Goal: Information Seeking & Learning: Check status

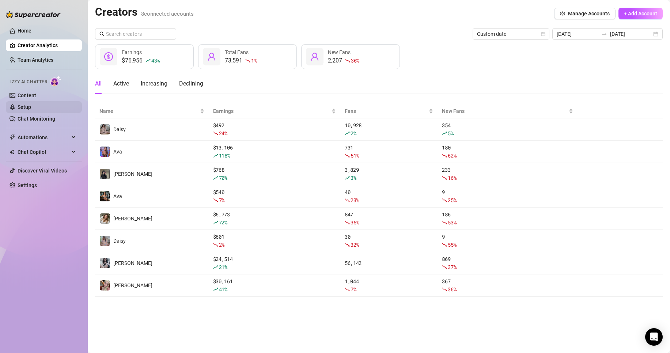
click at [31, 108] on link "Setup" at bounding box center [25, 107] width 14 height 6
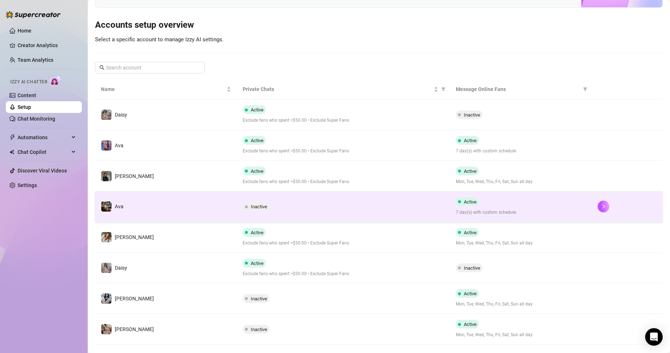
scroll to position [74, 0]
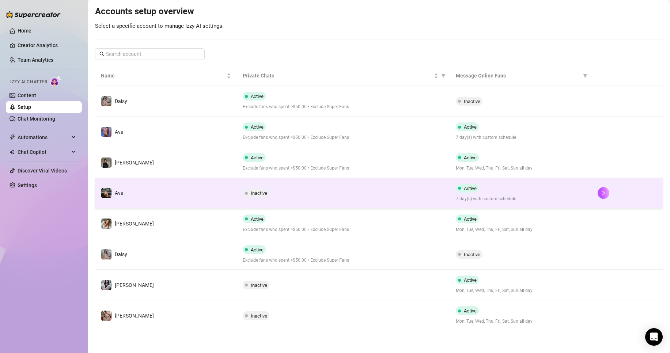
click at [373, 270] on td "Inactive" at bounding box center [343, 285] width 213 height 31
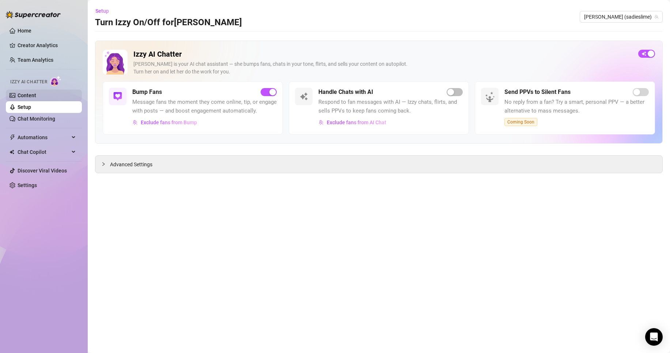
click at [36, 98] on link "Content" at bounding box center [27, 96] width 19 height 6
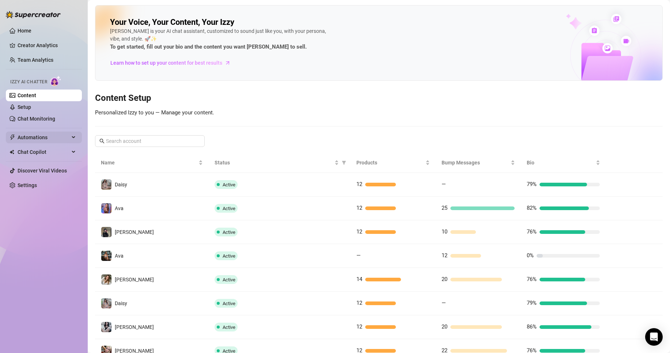
click at [61, 136] on span "Automations" at bounding box center [44, 138] width 52 height 12
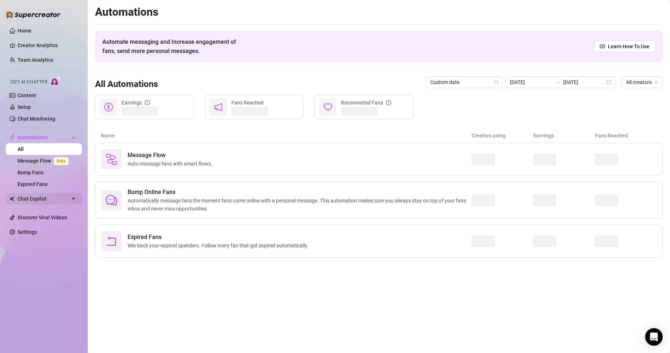
click at [65, 197] on span "Chat Copilot" at bounding box center [44, 199] width 52 height 12
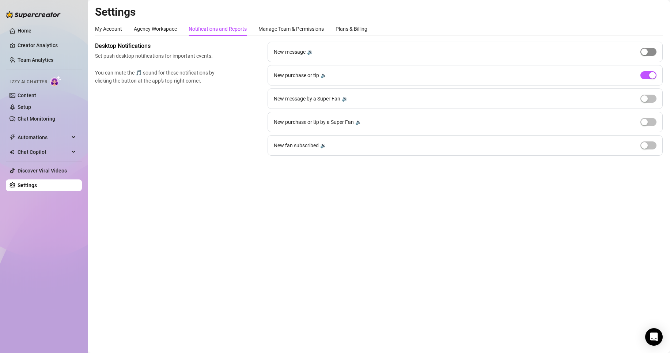
click at [648, 50] on div "button" at bounding box center [644, 52] width 7 height 7
click at [648, 50] on span "button" at bounding box center [649, 52] width 16 height 8
click at [651, 76] on div "button" at bounding box center [652, 75] width 7 height 7
click at [651, 76] on span "button" at bounding box center [649, 75] width 16 height 8
click at [40, 60] on link "Team Analytics" at bounding box center [36, 60] width 36 height 6
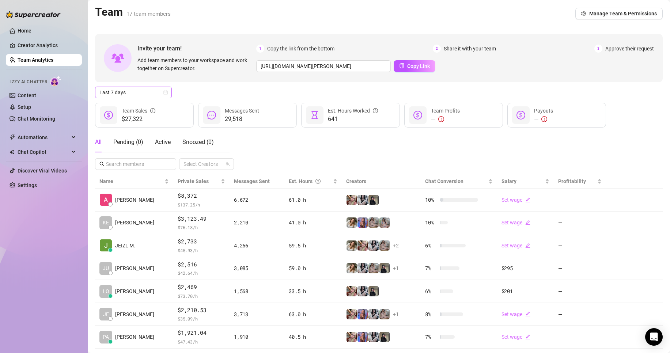
click at [157, 90] on span "Last 7 days" at bounding box center [133, 92] width 68 height 11
click at [142, 150] on div "Custom date" at bounding box center [133, 154] width 65 height 8
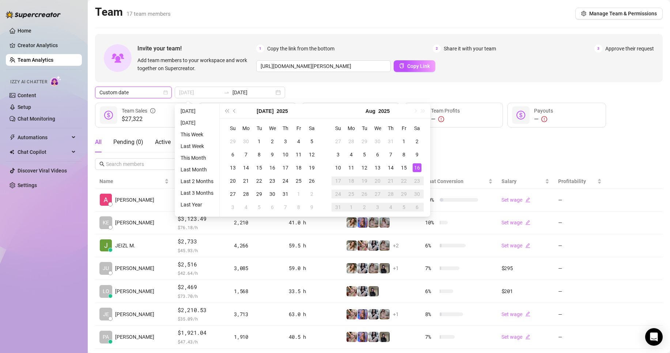
type input "[DATE]"
click at [420, 166] on div "16" at bounding box center [417, 167] width 9 height 9
